Goal: Task Accomplishment & Management: Use online tool/utility

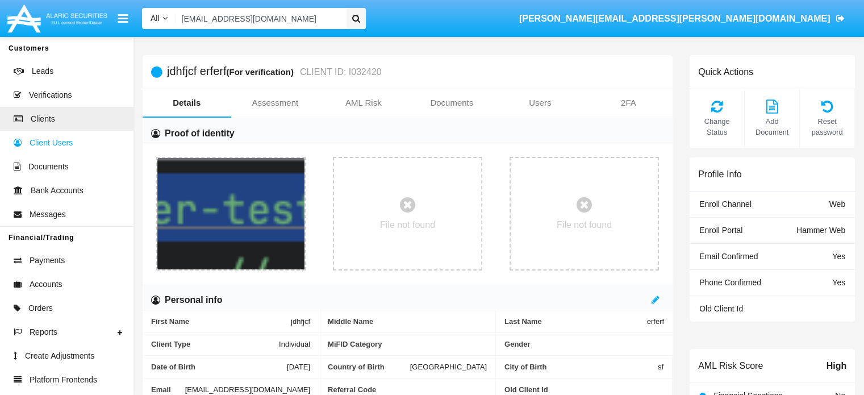
click at [43, 143] on span "Client Users" at bounding box center [51, 143] width 43 height 12
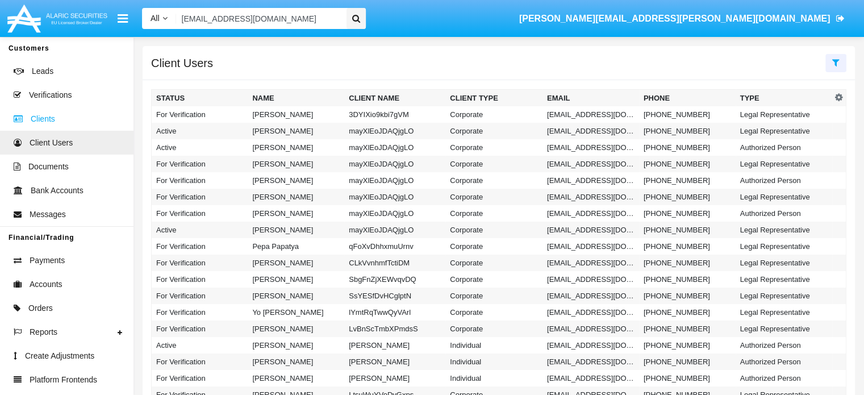
click at [39, 118] on span "Clients" at bounding box center [43, 119] width 24 height 12
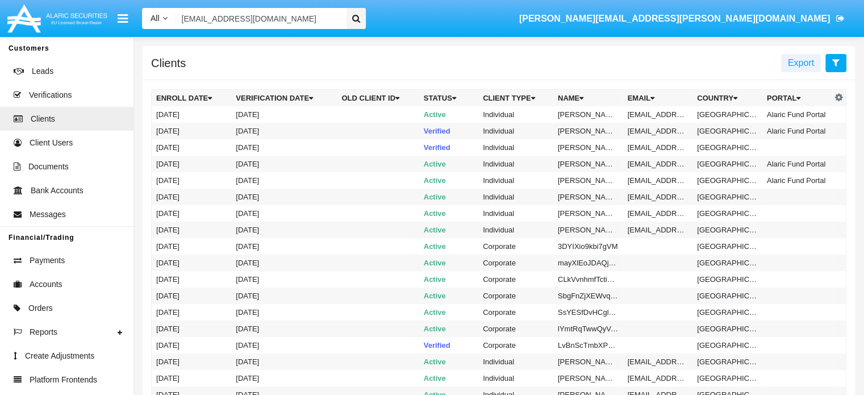
click at [838, 58] on button at bounding box center [835, 63] width 21 height 18
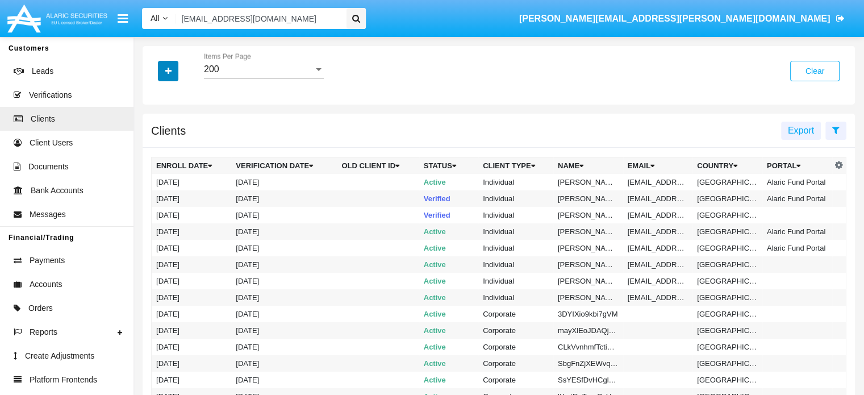
click at [167, 69] on icon "button" at bounding box center [168, 71] width 6 height 8
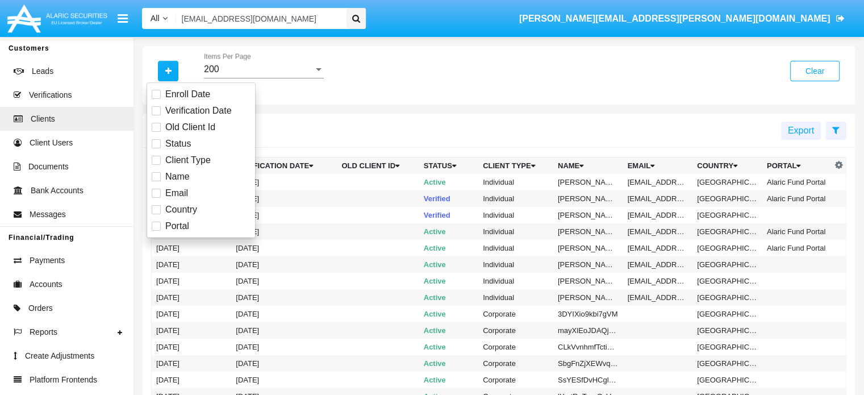
click at [153, 162] on span at bounding box center [156, 160] width 9 height 9
click at [156, 165] on input "Client Type" at bounding box center [156, 165] width 1 height 1
checkbox input "true"
click at [314, 71] on div at bounding box center [319, 69] width 10 height 10
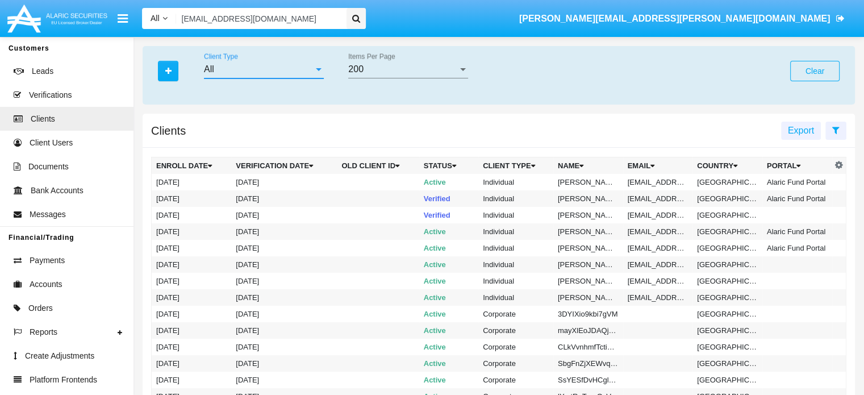
click at [314, 70] on div at bounding box center [319, 69] width 10 height 10
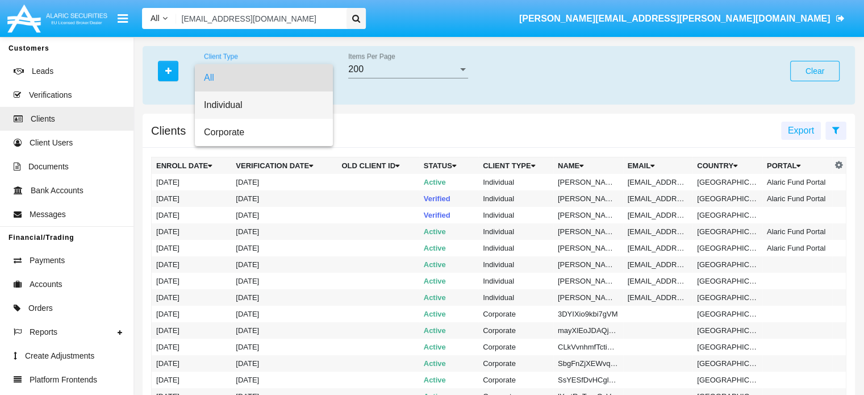
click at [209, 108] on span "Individual" at bounding box center [264, 104] width 120 height 27
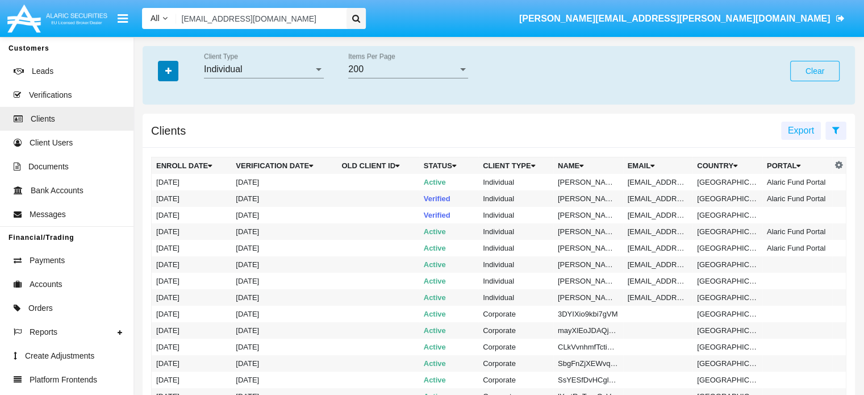
click at [166, 70] on icon "button" at bounding box center [168, 71] width 6 height 8
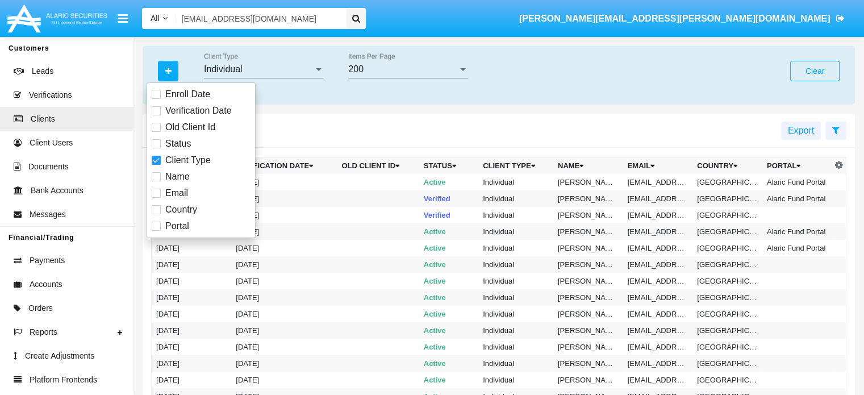
click at [157, 227] on span at bounding box center [156, 226] width 9 height 9
click at [156, 231] on input "Portal" at bounding box center [156, 231] width 1 height 1
checkbox input "true"
click at [425, 63] on div "All Portal" at bounding box center [408, 66] width 120 height 26
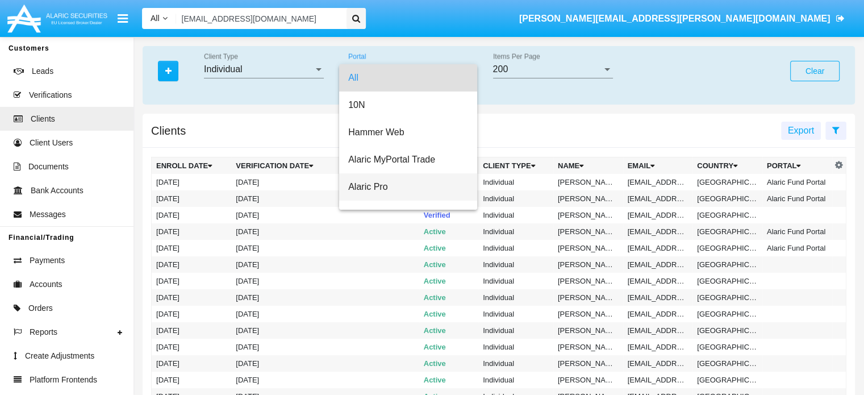
scroll to position [45, 0]
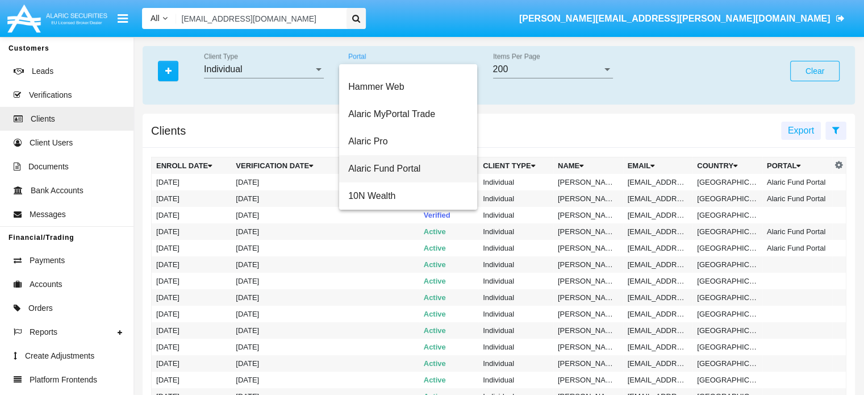
click at [409, 168] on span "Alaric Fund Portal" at bounding box center [408, 168] width 120 height 27
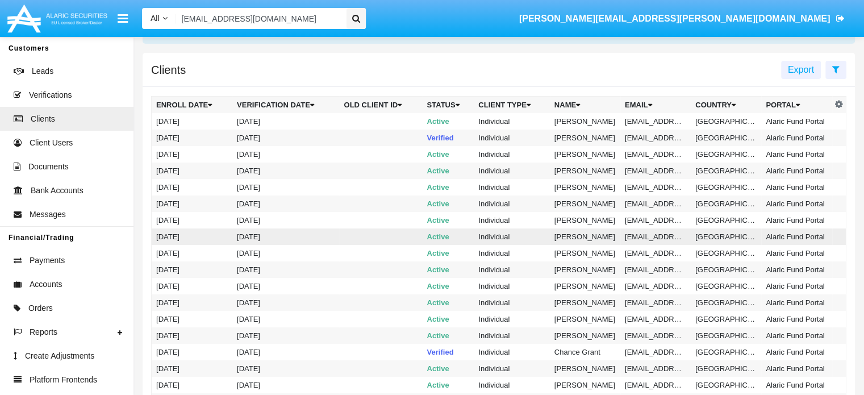
scroll to position [0, 0]
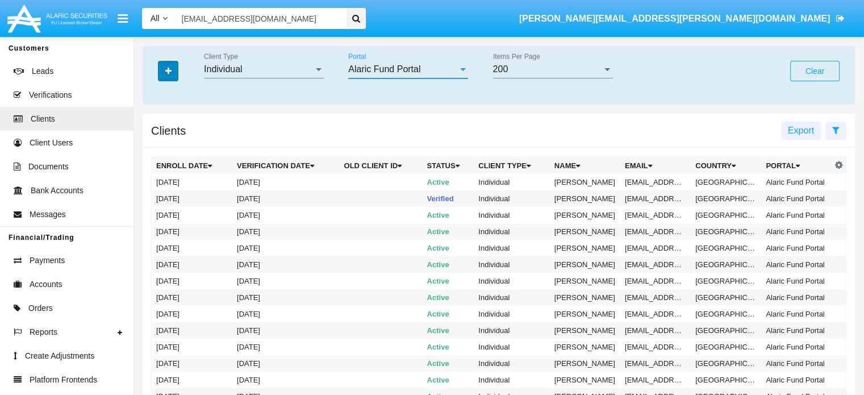
click at [172, 71] on button "button" at bounding box center [168, 71] width 20 height 20
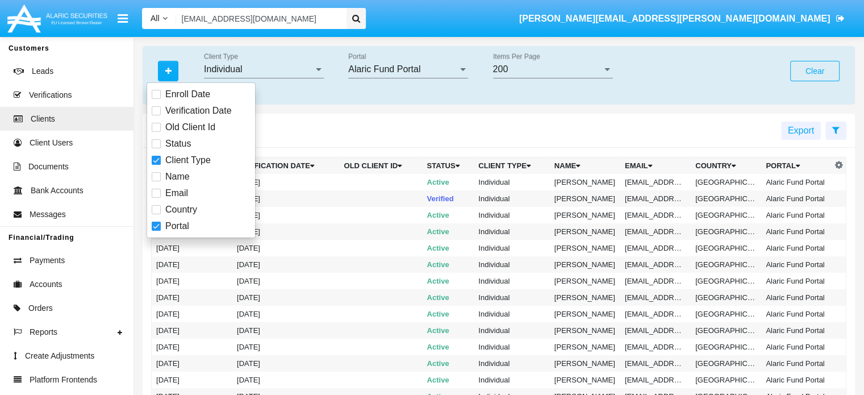
click at [156, 179] on span at bounding box center [156, 176] width 9 height 9
click at [156, 181] on input "Name" at bounding box center [156, 181] width 1 height 1
checkbox input "true"
click at [403, 68] on input "Name" at bounding box center [408, 69] width 120 height 10
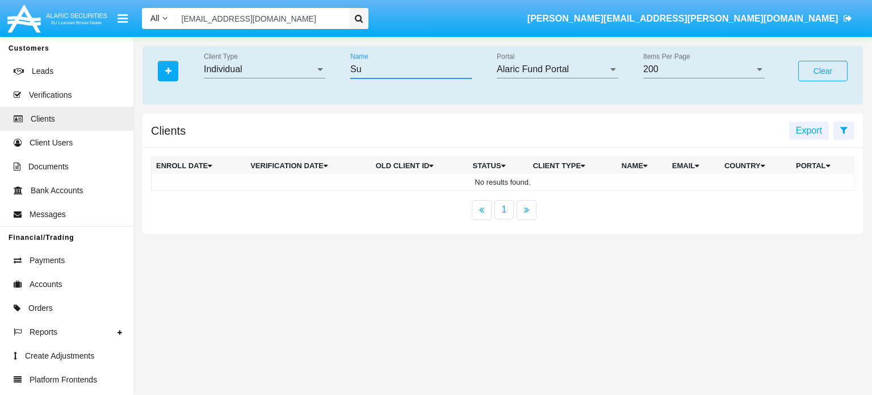
type input "S"
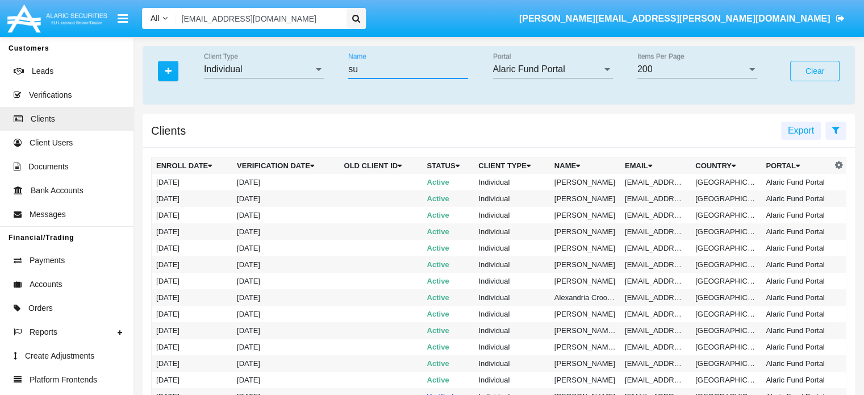
type input "su"
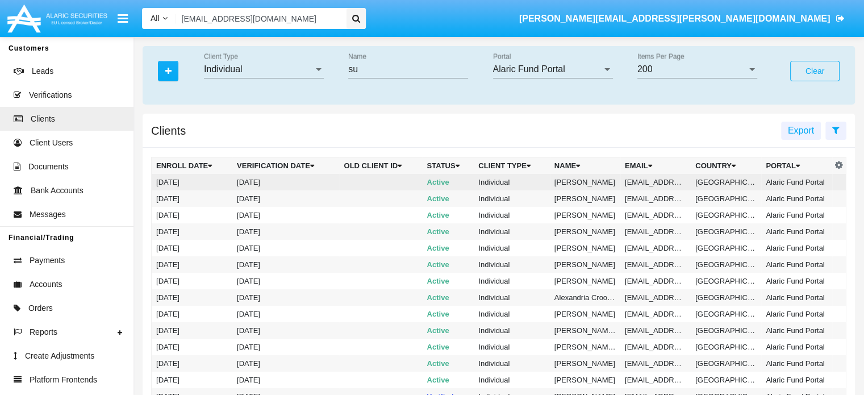
click at [583, 186] on td "[PERSON_NAME]" at bounding box center [585, 182] width 70 height 16
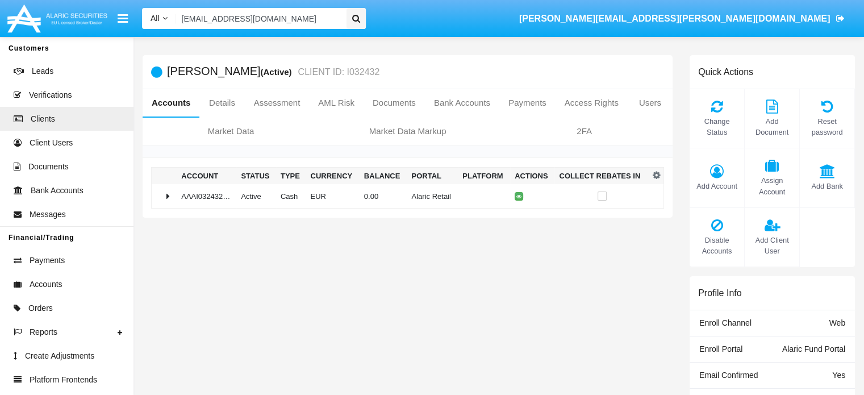
drag, startPoint x: 240, startPoint y: 67, endPoint x: 319, endPoint y: 70, distance: 78.5
click at [319, 70] on h5 "[PERSON_NAME] (Active) CLIENT ID: I032432" at bounding box center [273, 71] width 212 height 13
copy h5 "SufficientFunds"
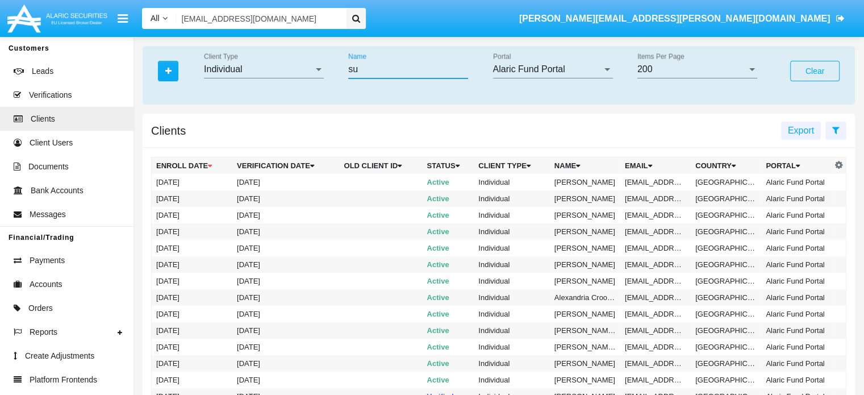
drag, startPoint x: 381, startPoint y: 66, endPoint x: 273, endPoint y: 67, distance: 108.5
click at [273, 67] on div "Individual Client Type su Name Alaric Fund Portal Portal 200 Items Per Page" at bounding box center [484, 71] width 578 height 37
paste input "SufficientFunds"
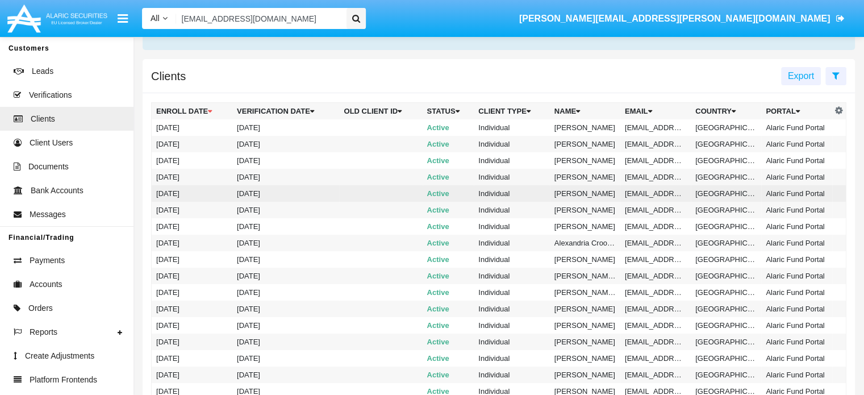
scroll to position [56, 0]
type input "SufficientFunds"
click at [252, 191] on td "[DATE]" at bounding box center [285, 192] width 107 height 16
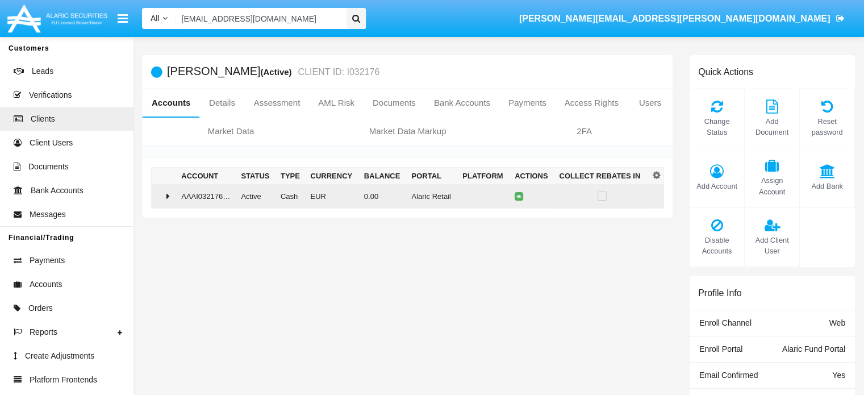
click at [168, 193] on icon at bounding box center [167, 195] width 3 height 9
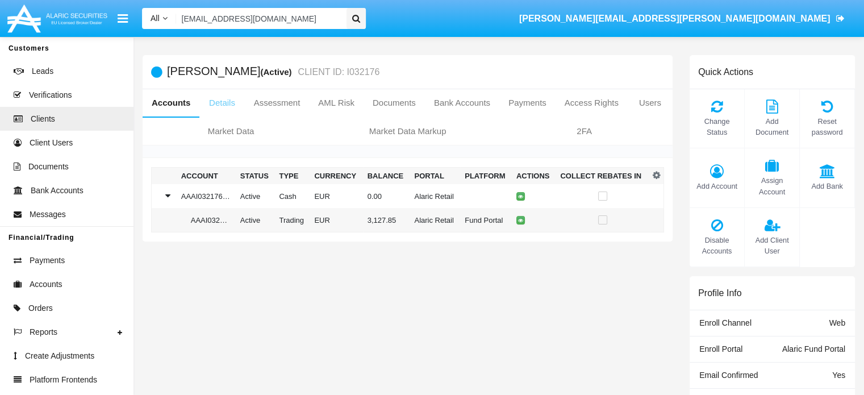
click at [219, 107] on link "Details" at bounding box center [221, 102] width 45 height 27
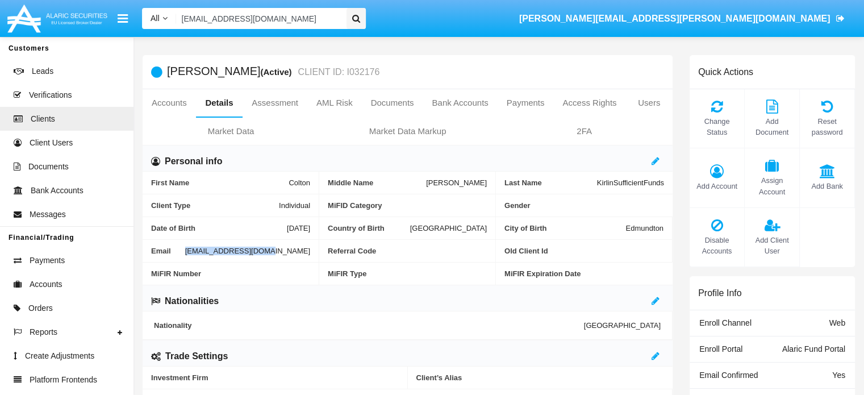
drag, startPoint x: 232, startPoint y: 250, endPoint x: 314, endPoint y: 249, distance: 81.8
click at [314, 249] on div "Email [EMAIL_ADDRESS][DOMAIN_NAME]" at bounding box center [231, 251] width 177 height 23
copy div "[EMAIL_ADDRESS][DOMAIN_NAME]"
click at [171, 102] on link "Accounts" at bounding box center [169, 102] width 53 height 27
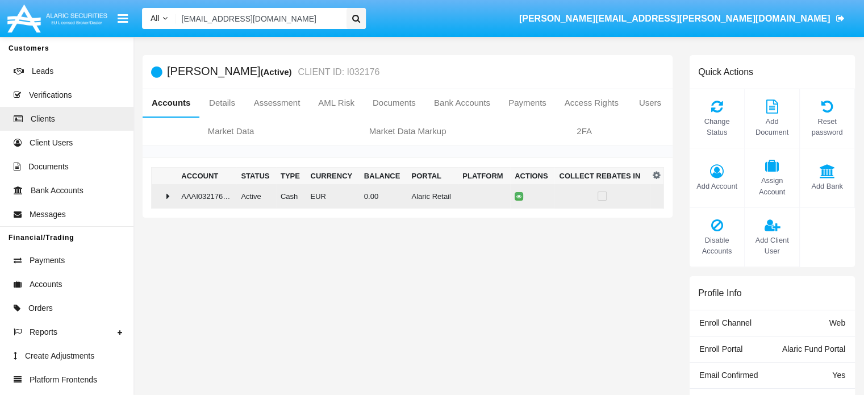
click at [166, 193] on div at bounding box center [164, 195] width 16 height 9
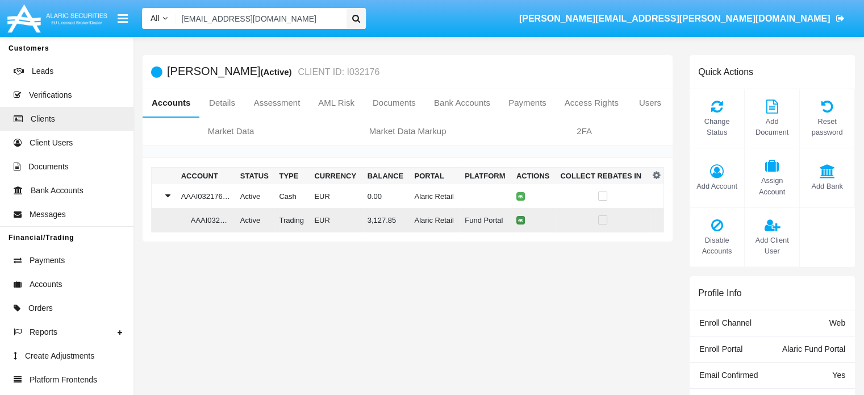
click at [518, 222] on icon at bounding box center [520, 220] width 5 height 5
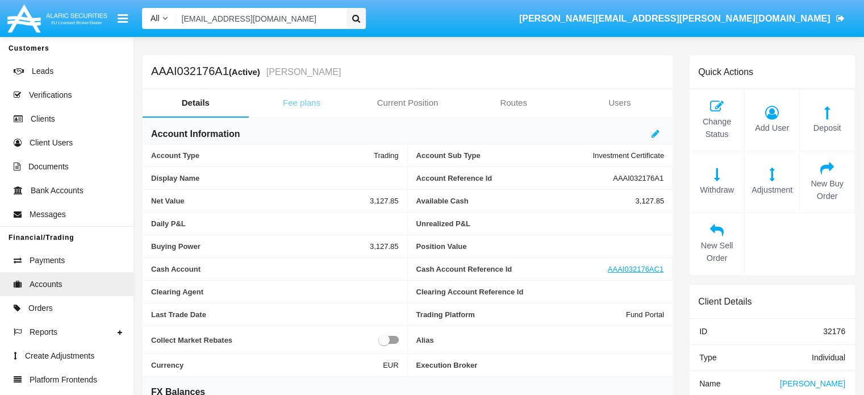
click at [314, 102] on link "Fee plans" at bounding box center [302, 102] width 106 height 27
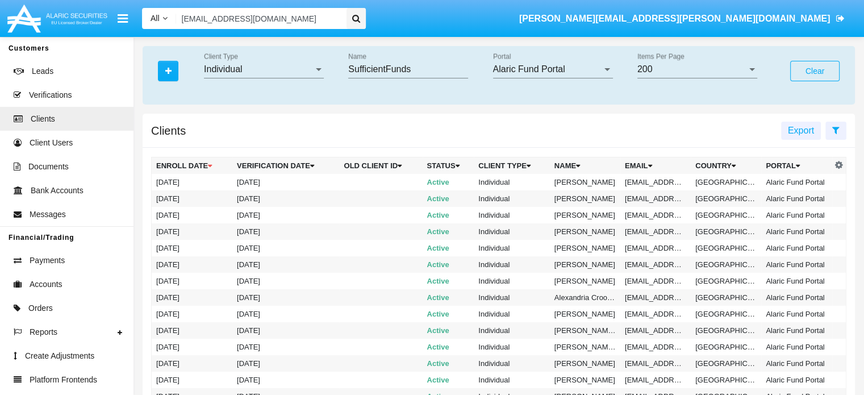
scroll to position [56, 0]
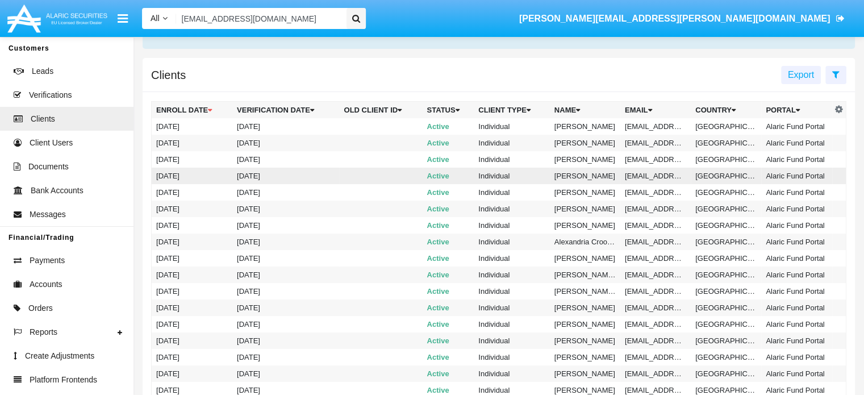
click at [242, 173] on td "[DATE]" at bounding box center [285, 176] width 107 height 16
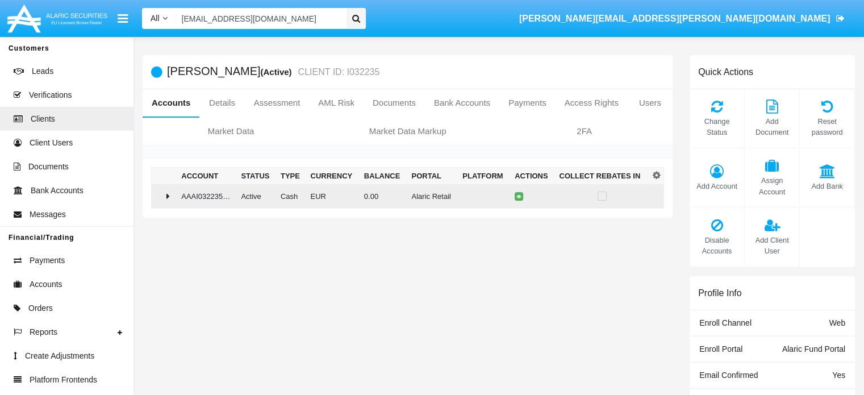
click at [170, 194] on icon at bounding box center [167, 195] width 3 height 9
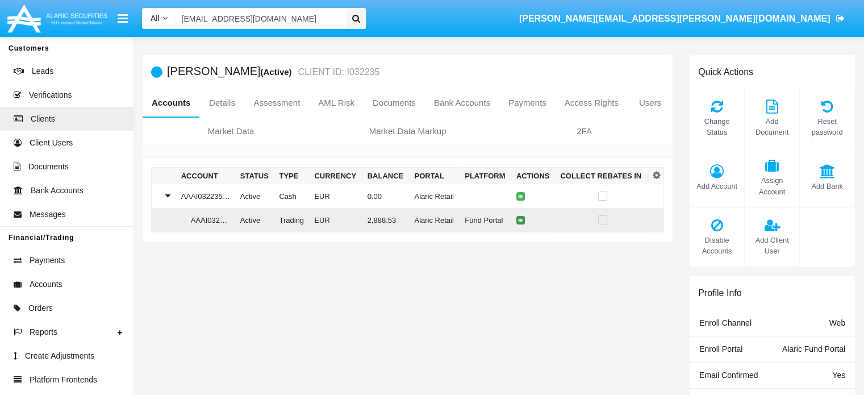
click at [518, 221] on icon at bounding box center [520, 220] width 5 height 5
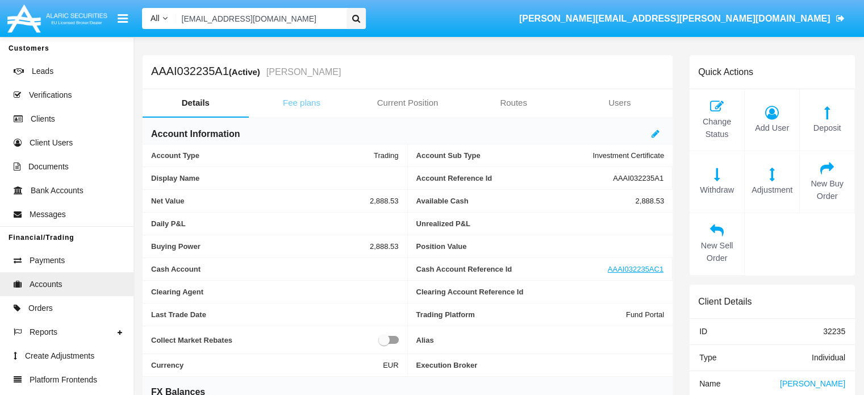
click at [300, 105] on link "Fee plans" at bounding box center [302, 102] width 106 height 27
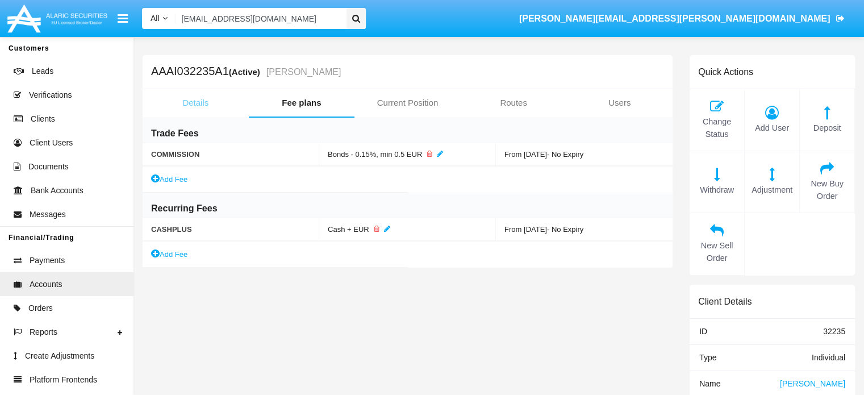
click at [194, 101] on link "Details" at bounding box center [196, 102] width 106 height 27
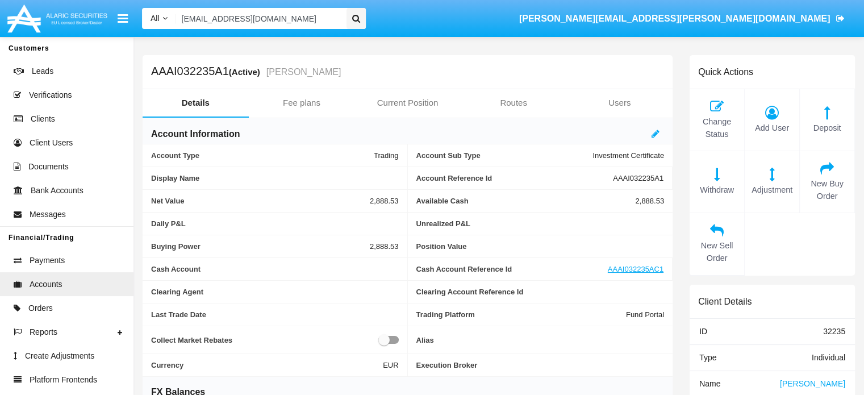
scroll to position [161, 0]
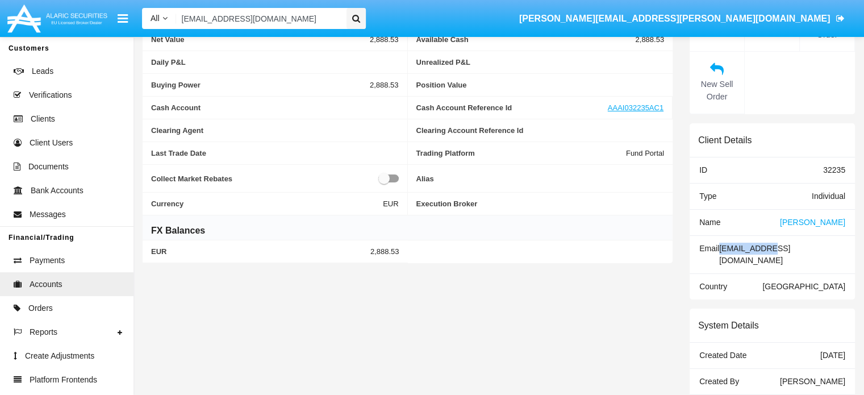
drag, startPoint x: 850, startPoint y: 245, endPoint x: 800, endPoint y: 250, distance: 50.3
click at [800, 250] on div "Email [EMAIL_ADDRESS][DOMAIN_NAME]" at bounding box center [772, 255] width 165 height 38
copy span "[EMAIL_ADDRESS][DOMAIN_NAME]"
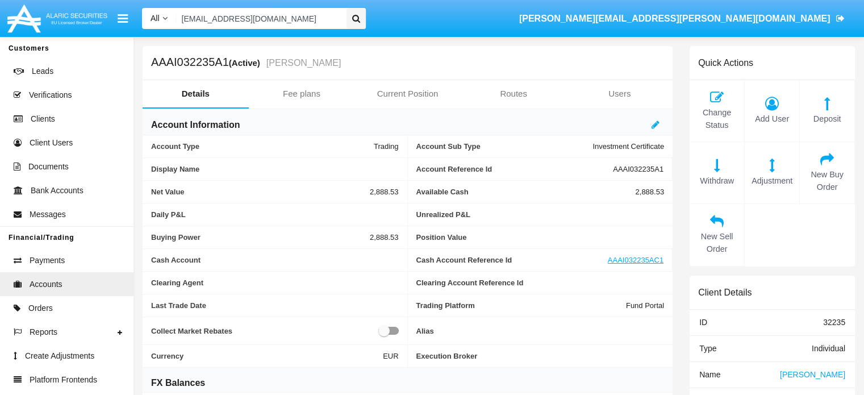
scroll to position [9, 0]
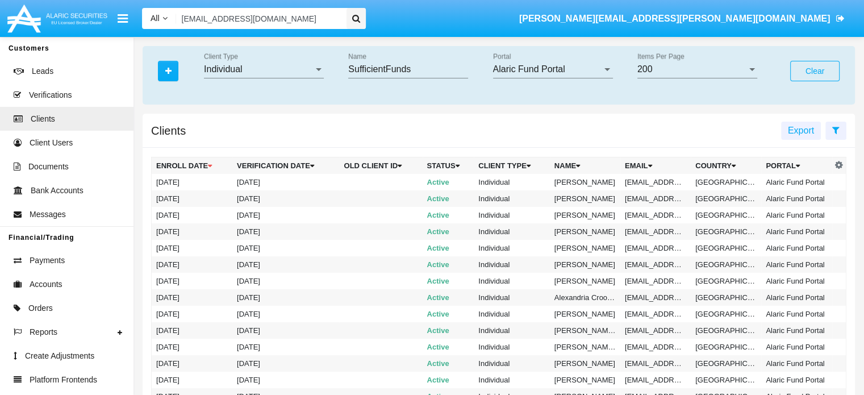
scroll to position [56, 0]
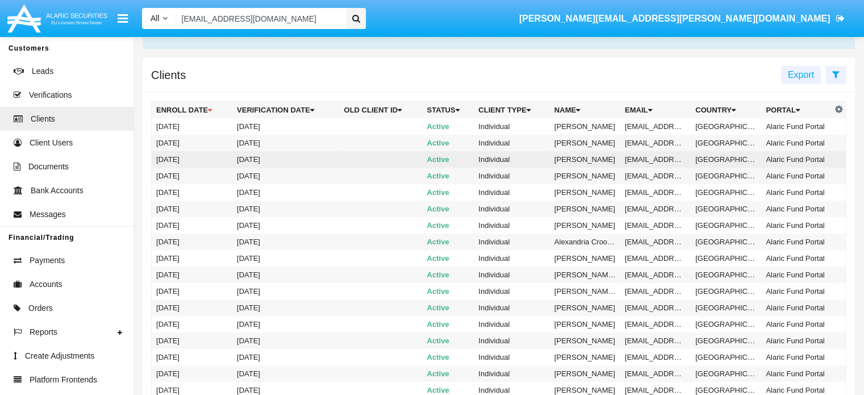
click at [254, 161] on td "[DATE]" at bounding box center [285, 159] width 107 height 16
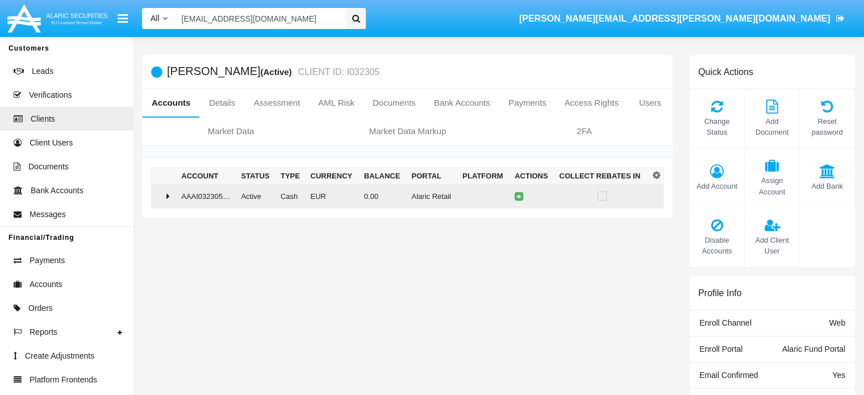
drag, startPoint x: 225, startPoint y: 104, endPoint x: 165, endPoint y: 199, distance: 112.8
click at [165, 199] on div at bounding box center [164, 195] width 16 height 9
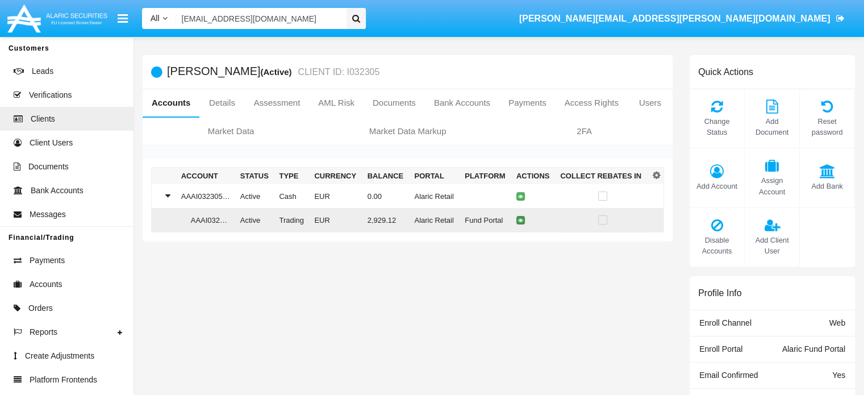
click at [518, 220] on icon at bounding box center [520, 220] width 5 height 5
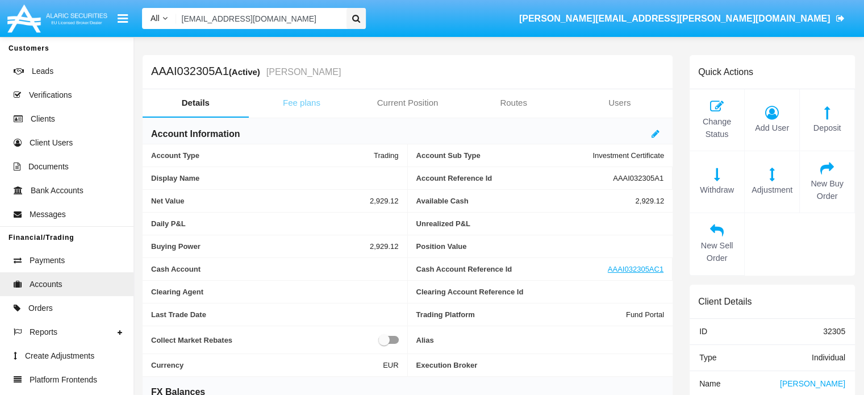
click at [307, 99] on link "Fee plans" at bounding box center [302, 102] width 106 height 27
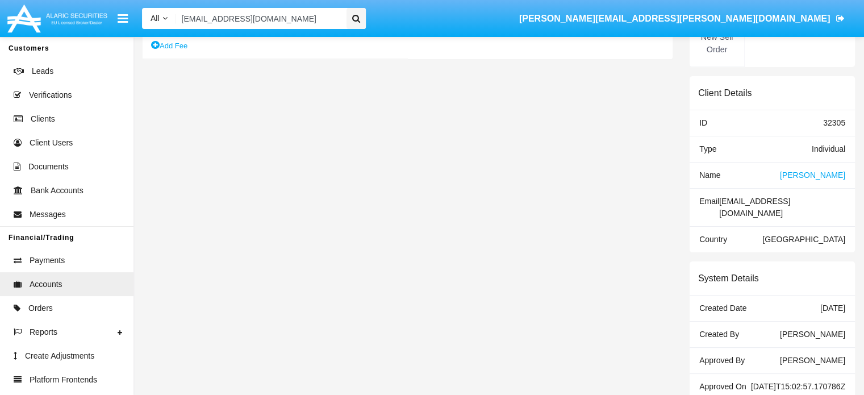
scroll to position [209, 0]
drag, startPoint x: 771, startPoint y: 198, endPoint x: 847, endPoint y: 193, distance: 76.9
click at [847, 193] on div "Email [EMAIL_ADDRESS][DOMAIN_NAME]" at bounding box center [772, 207] width 165 height 38
copy div "[EMAIL_ADDRESS][DOMAIN_NAME]"
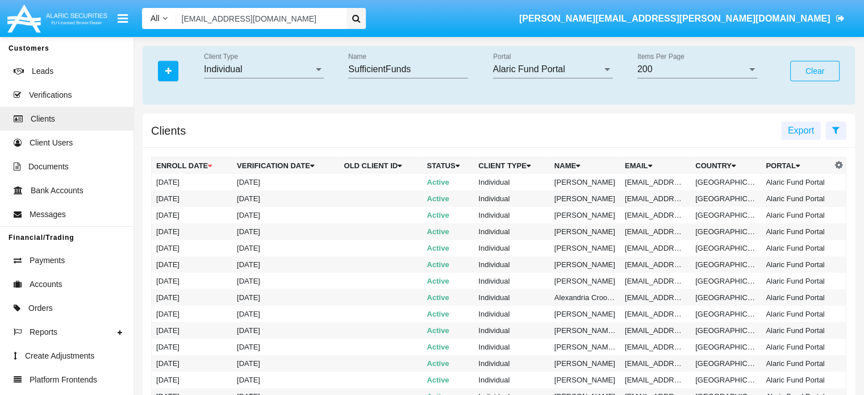
scroll to position [56, 0]
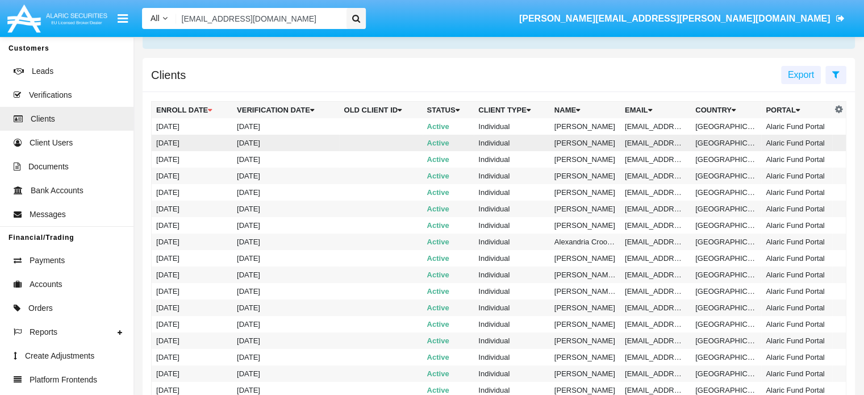
click at [248, 143] on td "[DATE]" at bounding box center [285, 143] width 107 height 16
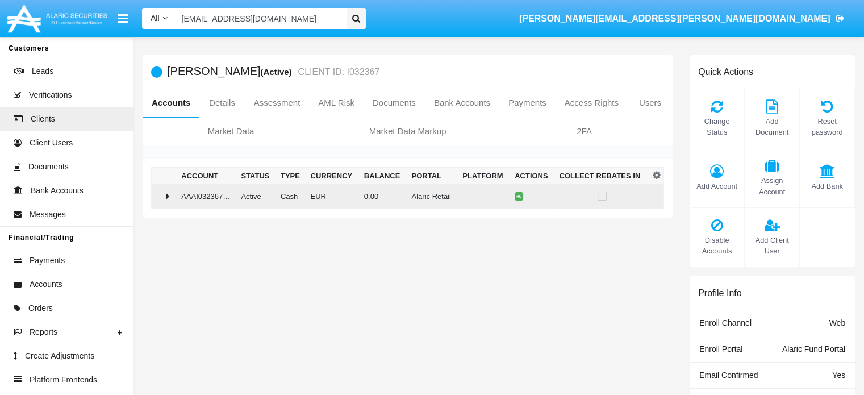
click at [169, 193] on icon at bounding box center [167, 195] width 3 height 9
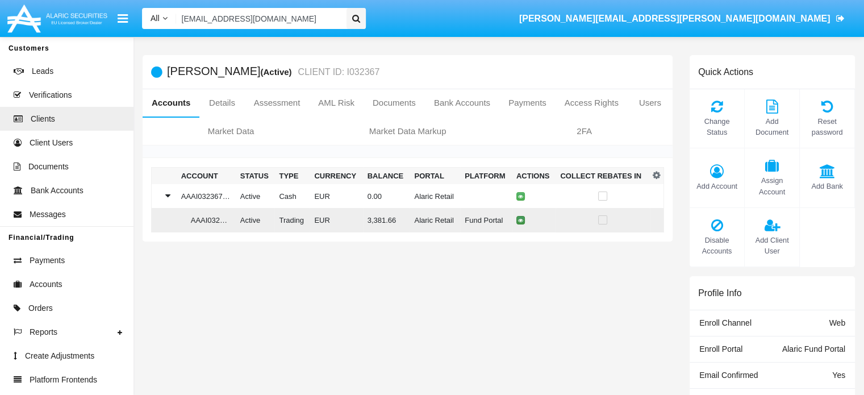
click at [518, 222] on icon at bounding box center [520, 220] width 5 height 5
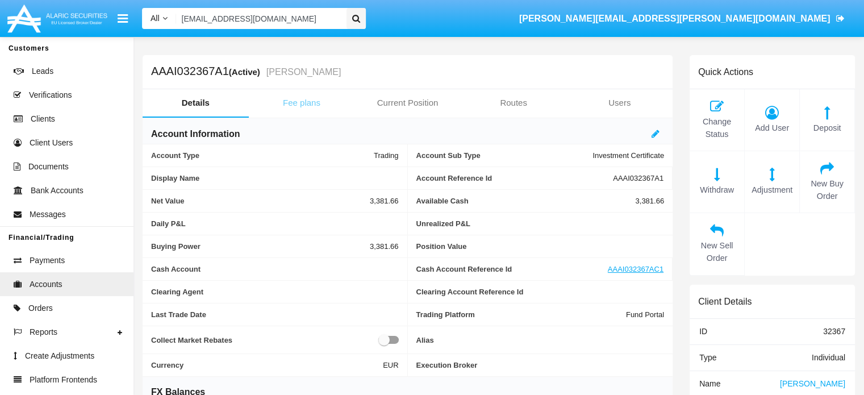
click at [311, 111] on link "Fee plans" at bounding box center [302, 102] width 106 height 27
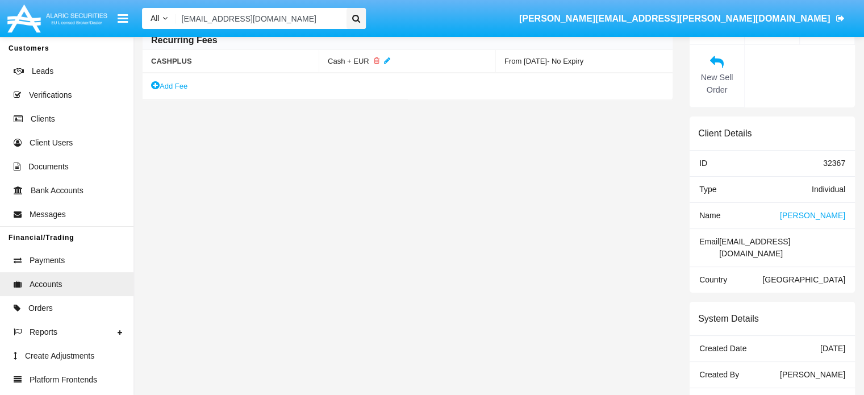
scroll to position [170, 0]
drag, startPoint x: 766, startPoint y: 240, endPoint x: 846, endPoint y: 245, distance: 79.7
click at [846, 245] on div "Email [EMAIL_ADDRESS][DOMAIN_NAME]" at bounding box center [772, 246] width 165 height 38
copy div "[EMAIL_ADDRESS][DOMAIN_NAME]"
click at [429, 276] on div "AAAI032367A1 (Active) [PERSON_NAME] Details Fee plans Current Position Routes U…" at bounding box center [407, 187] width 547 height 605
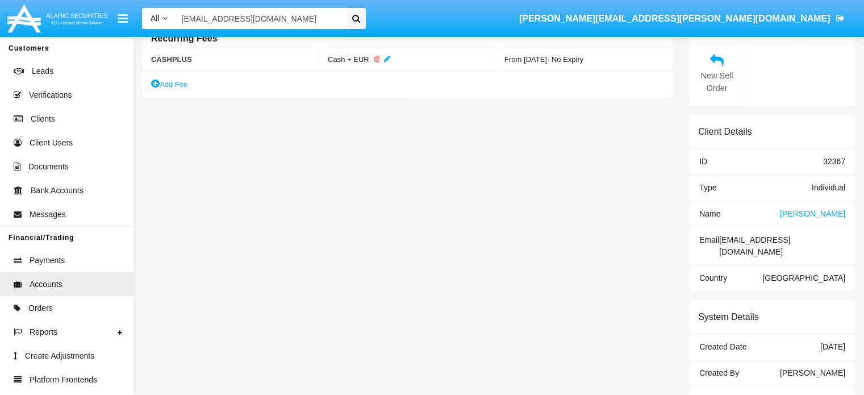
scroll to position [0, 0]
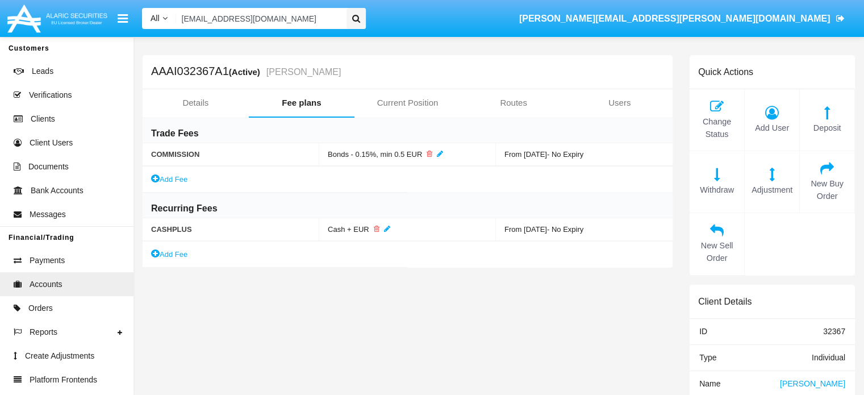
click at [177, 67] on h5 "AAAI032367A1 (Active) [PERSON_NAME]" at bounding box center [246, 71] width 190 height 13
copy h5 "AAAI032367A1"
click at [248, 88] on div "AAAI032367A1 (Active) [PERSON_NAME]" at bounding box center [246, 72] width 190 height 34
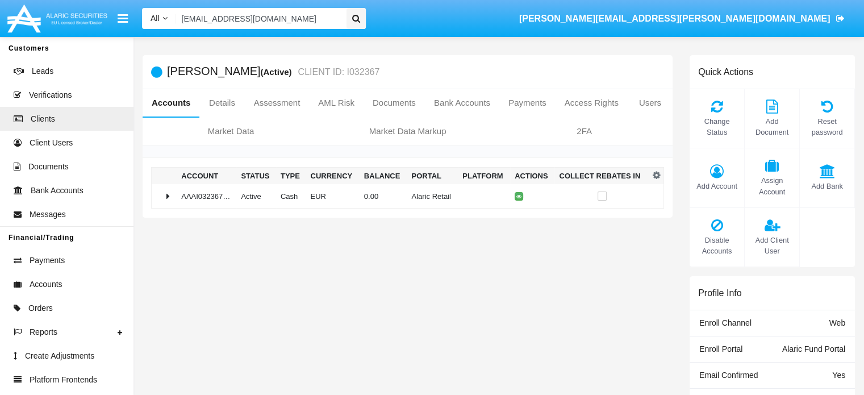
scroll to position [56, 0]
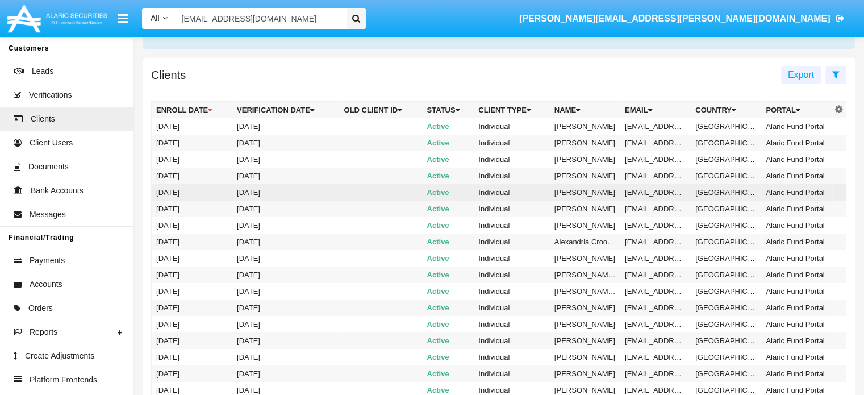
click at [253, 190] on td "[DATE]" at bounding box center [285, 192] width 107 height 16
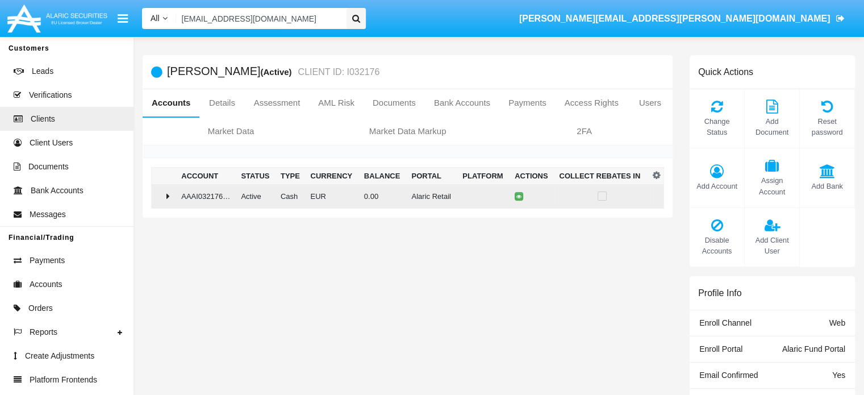
click at [169, 198] on icon at bounding box center [167, 195] width 3 height 9
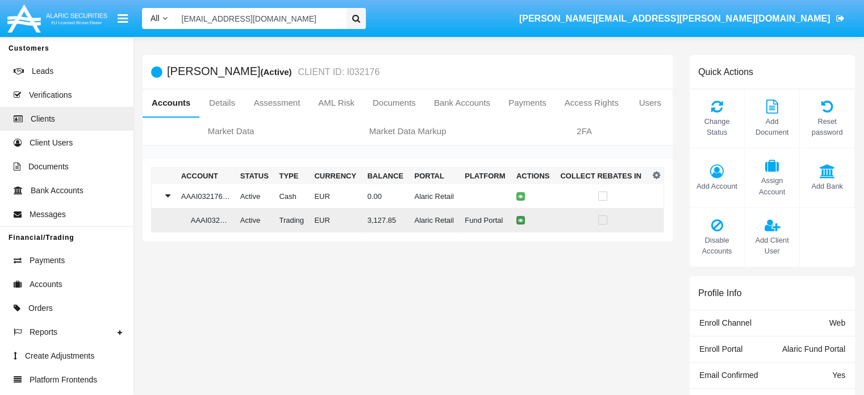
click at [518, 220] on icon at bounding box center [520, 220] width 5 height 5
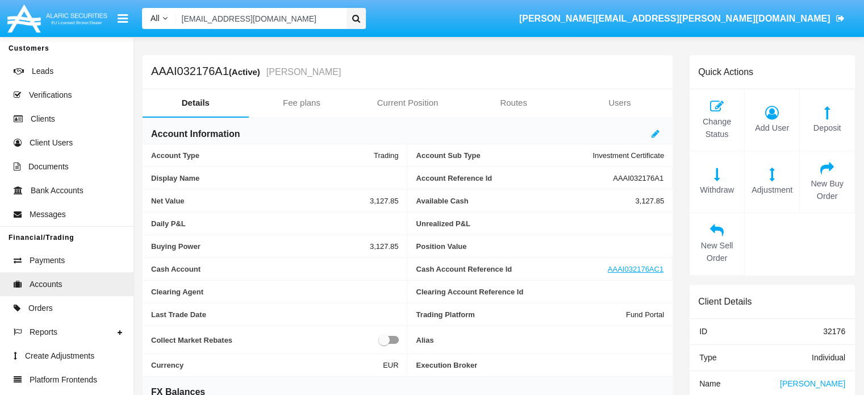
click at [196, 74] on h5 "AAAI032176A1 (Active) Colton KirlinSufficientFunds" at bounding box center [246, 71] width 190 height 13
copy h5 "AAAI032176A1"
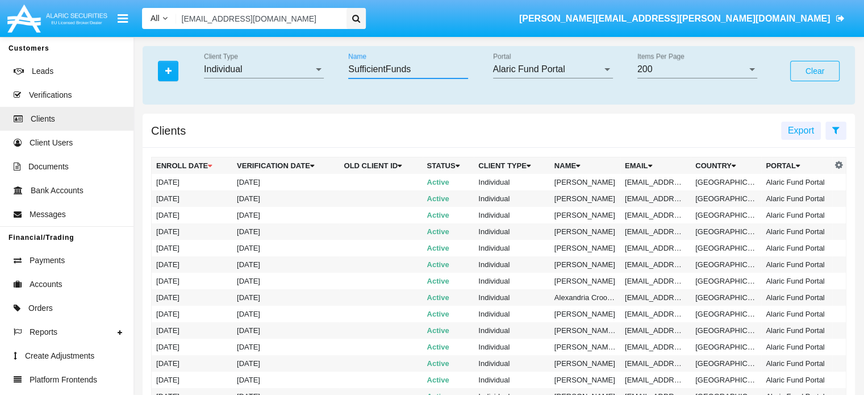
drag, startPoint x: 423, startPoint y: 69, endPoint x: 346, endPoint y: 61, distance: 76.6
click at [346, 61] on div "SufficientFunds Name" at bounding box center [412, 71] width 144 height 37
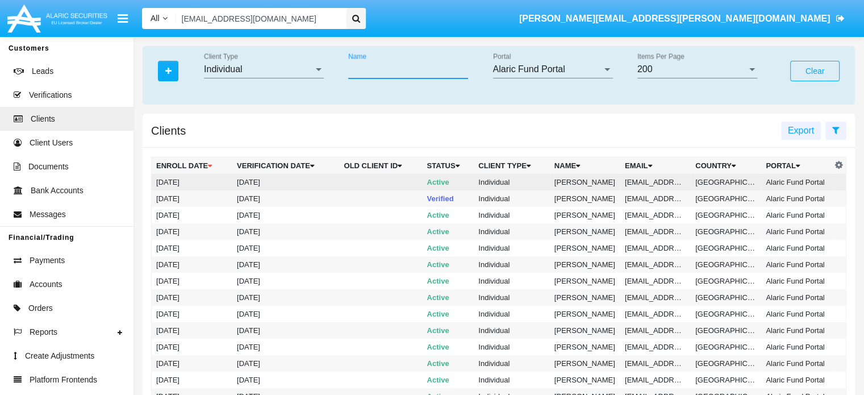
click at [252, 181] on td "[DATE]" at bounding box center [285, 182] width 107 height 16
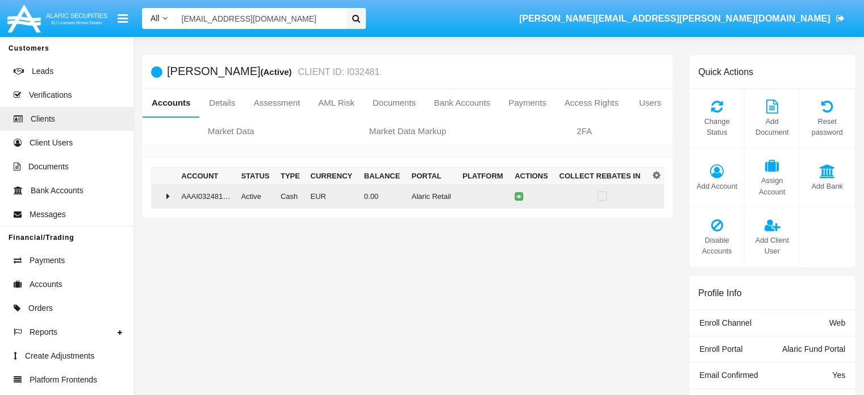
click at [168, 193] on icon at bounding box center [167, 195] width 3 height 9
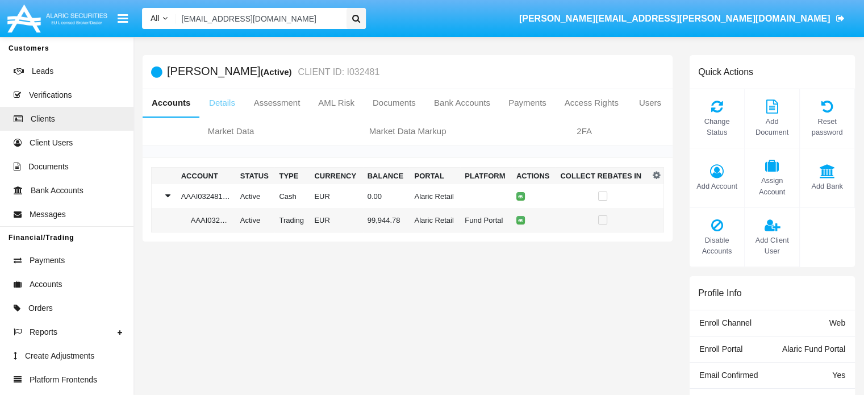
click at [232, 101] on link "Details" at bounding box center [221, 102] width 45 height 27
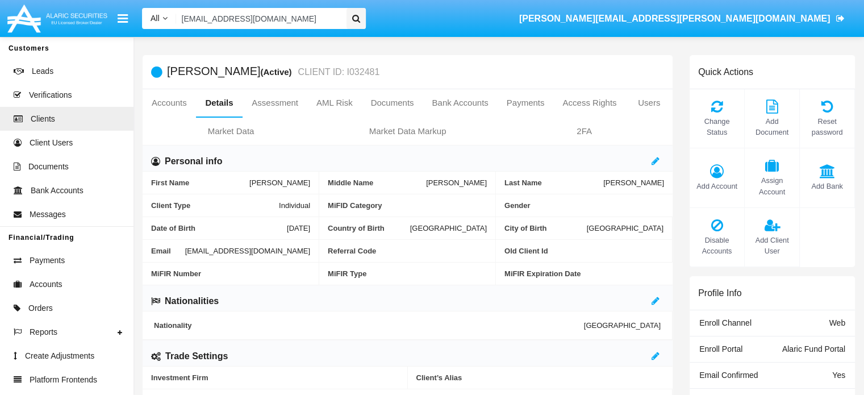
click at [241, 250] on span "[EMAIL_ADDRESS][DOMAIN_NAME]" at bounding box center [247, 251] width 125 height 9
copy span "[EMAIL_ADDRESS][DOMAIN_NAME]"
click at [165, 105] on link "Accounts" at bounding box center [169, 102] width 53 height 27
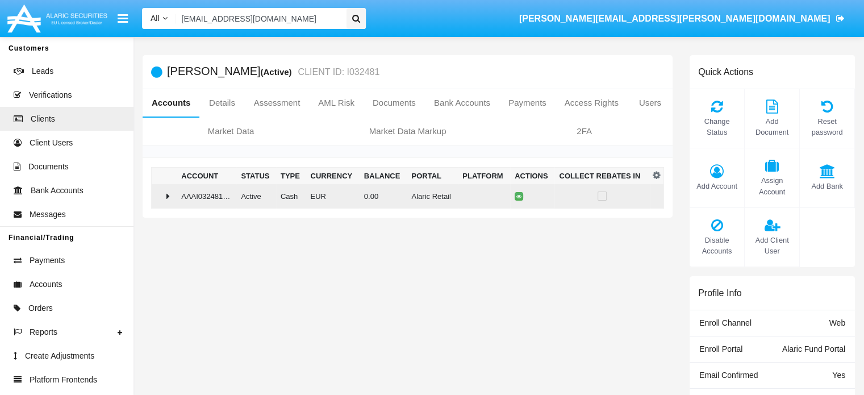
click at [169, 195] on icon at bounding box center [167, 195] width 3 height 9
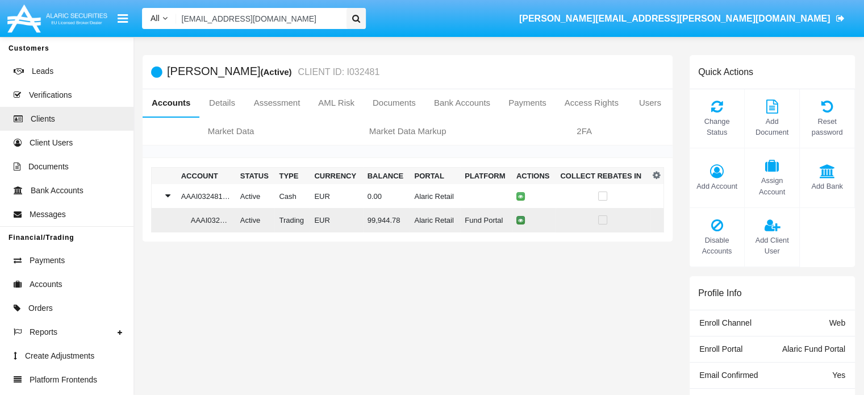
click at [518, 220] on icon at bounding box center [520, 220] width 5 height 5
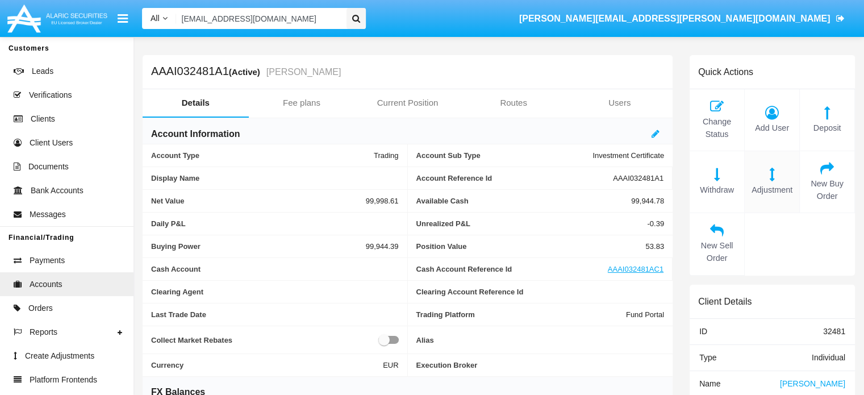
click at [778, 178] on icon at bounding box center [771, 175] width 43 height 14
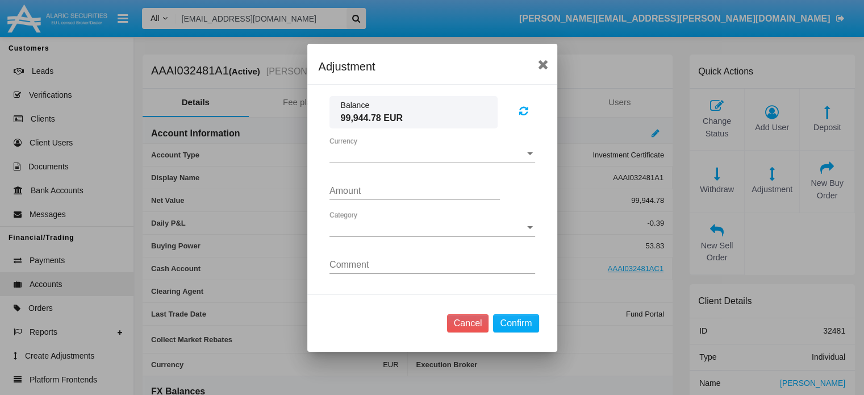
click at [435, 154] on span "Currency" at bounding box center [426, 154] width 195 height 10
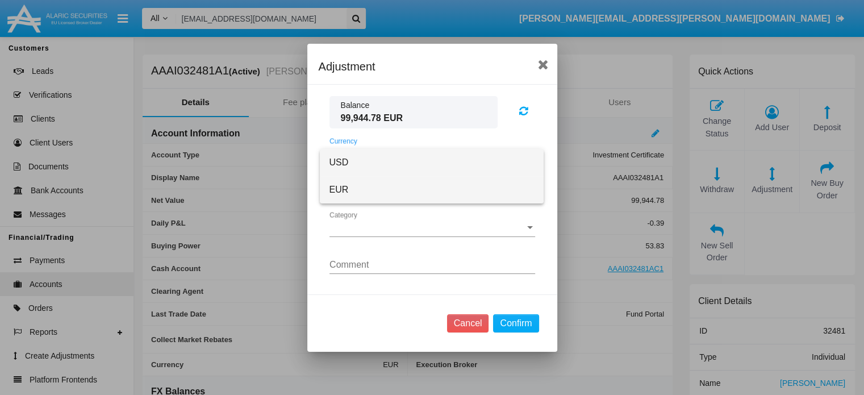
click at [357, 190] on span "EUR" at bounding box center [432, 189] width 206 height 27
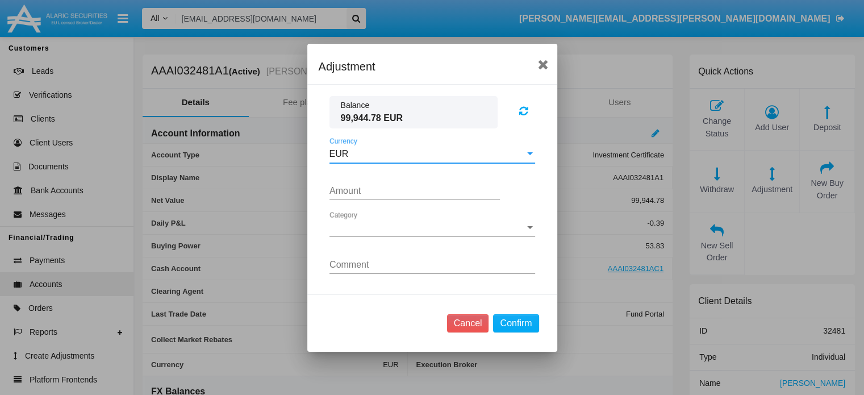
click at [364, 191] on input "Amount" at bounding box center [414, 191] width 170 height 10
type input "15.2300"
click at [391, 228] on span "Category" at bounding box center [426, 228] width 195 height 10
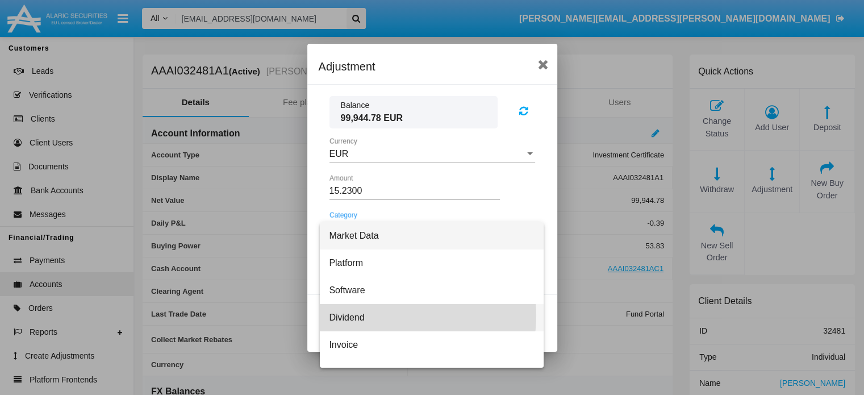
click at [387, 315] on span "Dividend" at bounding box center [432, 317] width 206 height 27
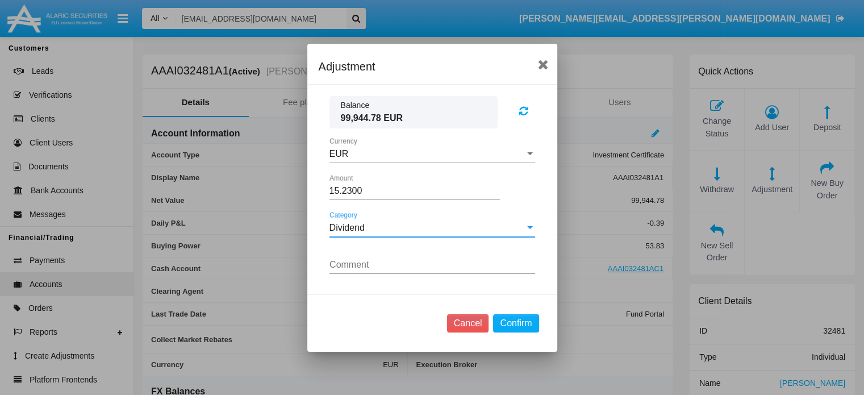
click at [360, 267] on input "Comment" at bounding box center [432, 265] width 206 height 10
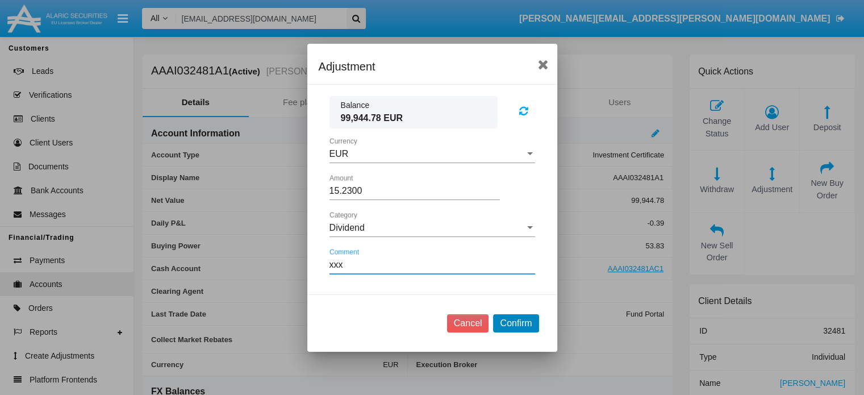
type input "xxx"
click at [525, 324] on button "Confirm" at bounding box center [515, 323] width 45 height 18
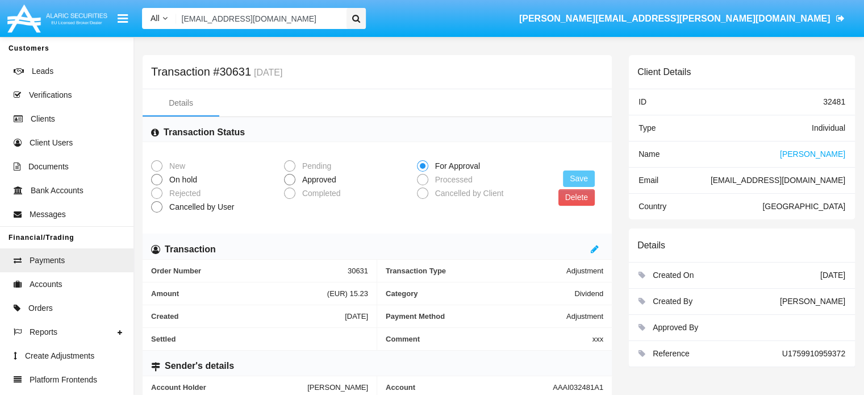
click at [307, 180] on span "Approved" at bounding box center [317, 180] width 44 height 12
click at [290, 185] on input "Approved" at bounding box center [289, 185] width 1 height 1
radio input "true"
click at [577, 176] on button "Save" at bounding box center [579, 178] width 32 height 16
click at [332, 19] on input "[EMAIL_ADDRESS][DOMAIN_NAME]" at bounding box center [259, 18] width 166 height 21
